Goal: Task Accomplishment & Management: Manage account settings

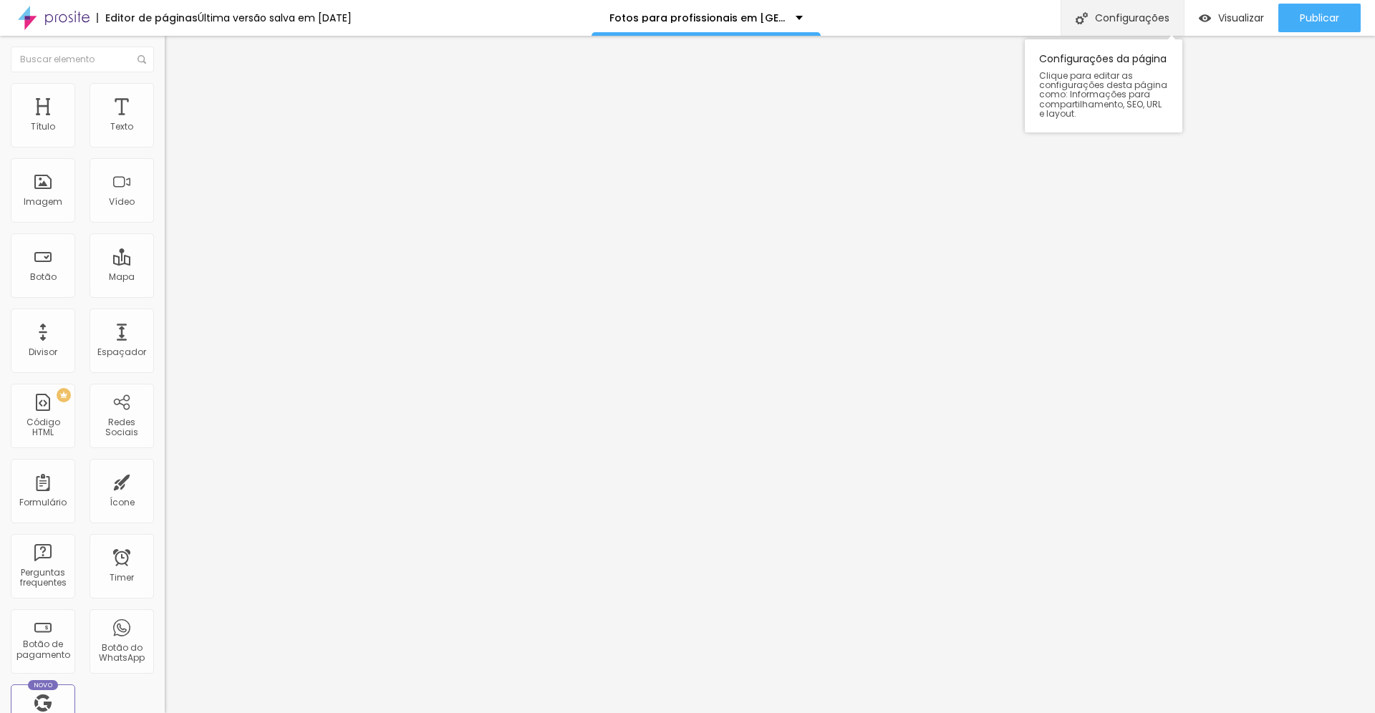
click at [1111, 12] on div "Configurações" at bounding box center [1121, 18] width 123 height 36
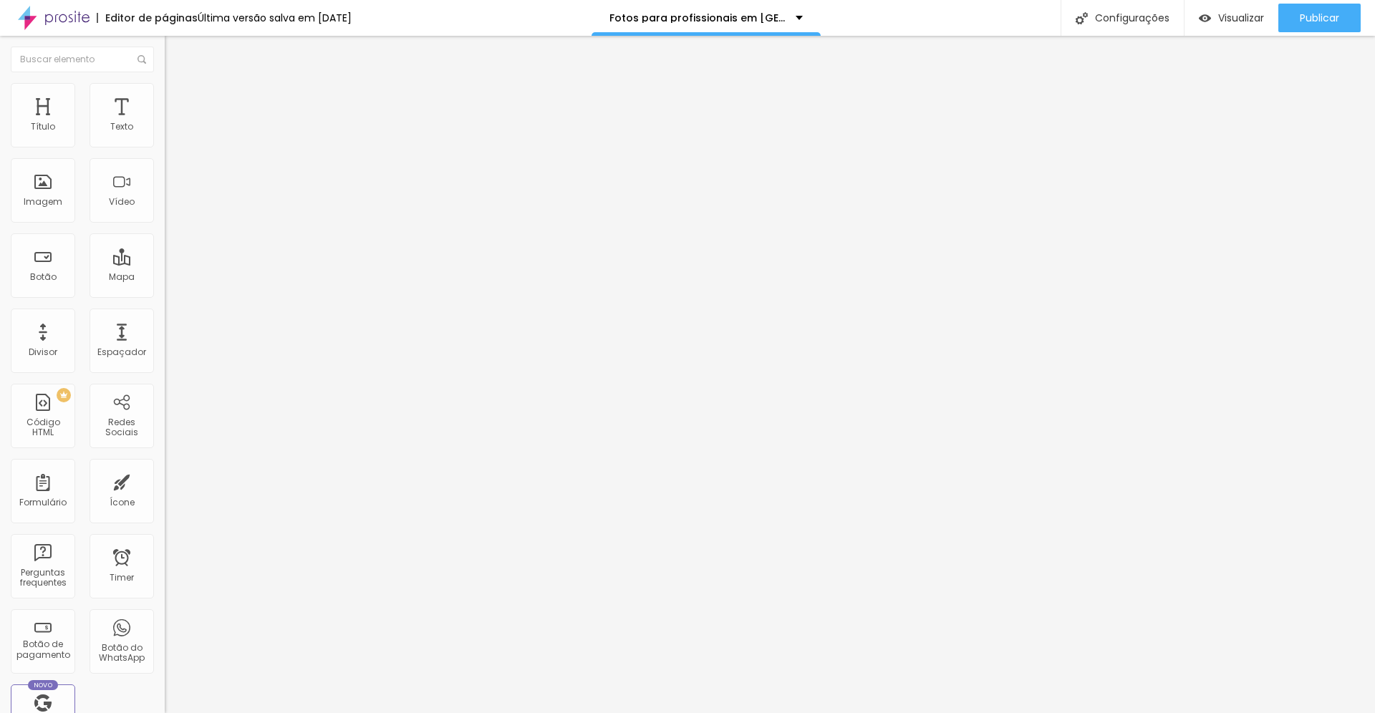
copy p "https://www.tiagoguedes.com.br/fotos-para-profissionais-em-joinville"
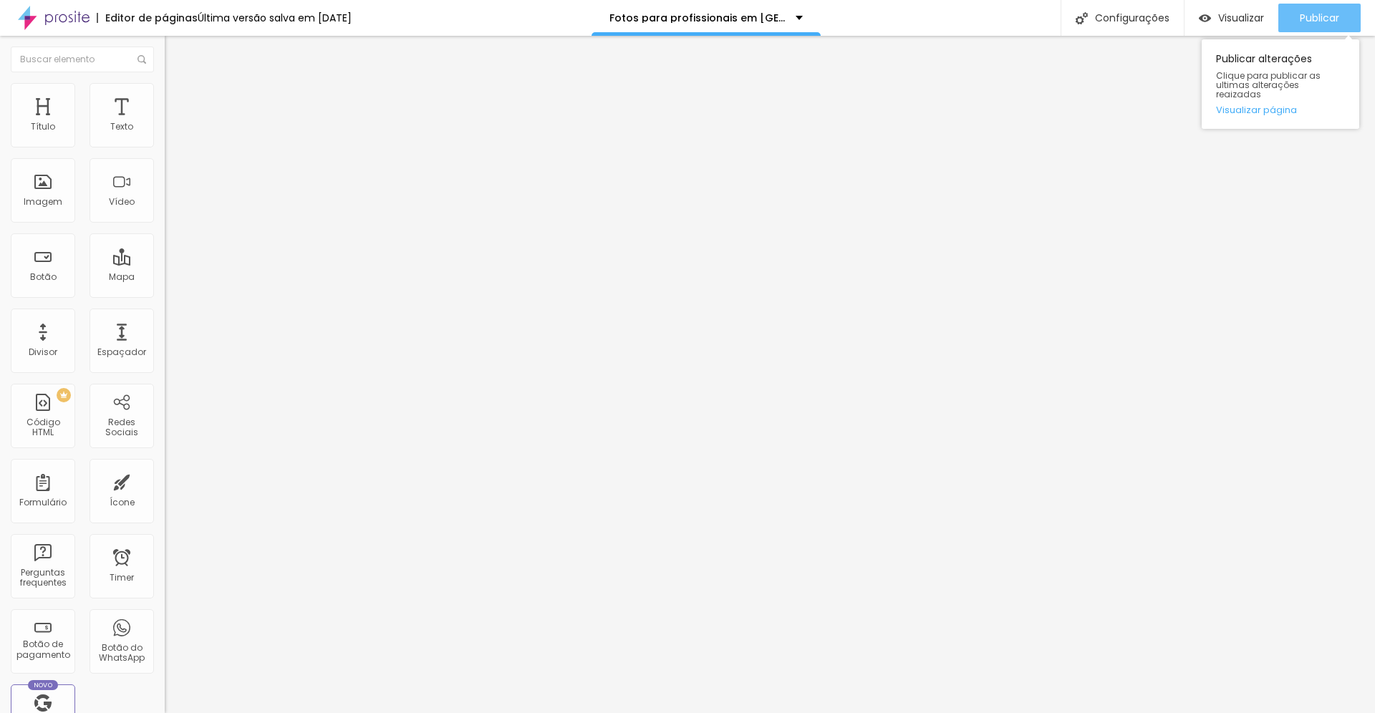
click at [1328, 21] on span "Publicar" at bounding box center [1319, 17] width 39 height 11
click at [1318, 24] on span "Publicar" at bounding box center [1319, 17] width 39 height 11
